Goal: Find specific page/section

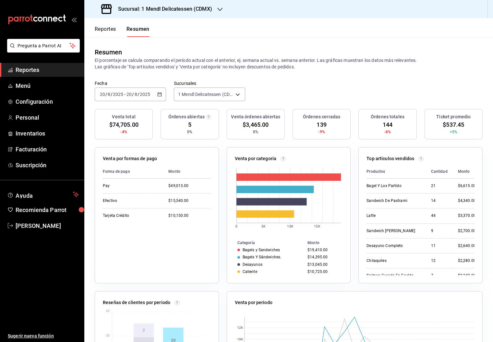
click at [106, 30] on button "Reportes" at bounding box center [105, 31] width 21 height 11
